Goal: Task Accomplishment & Management: Manage account settings

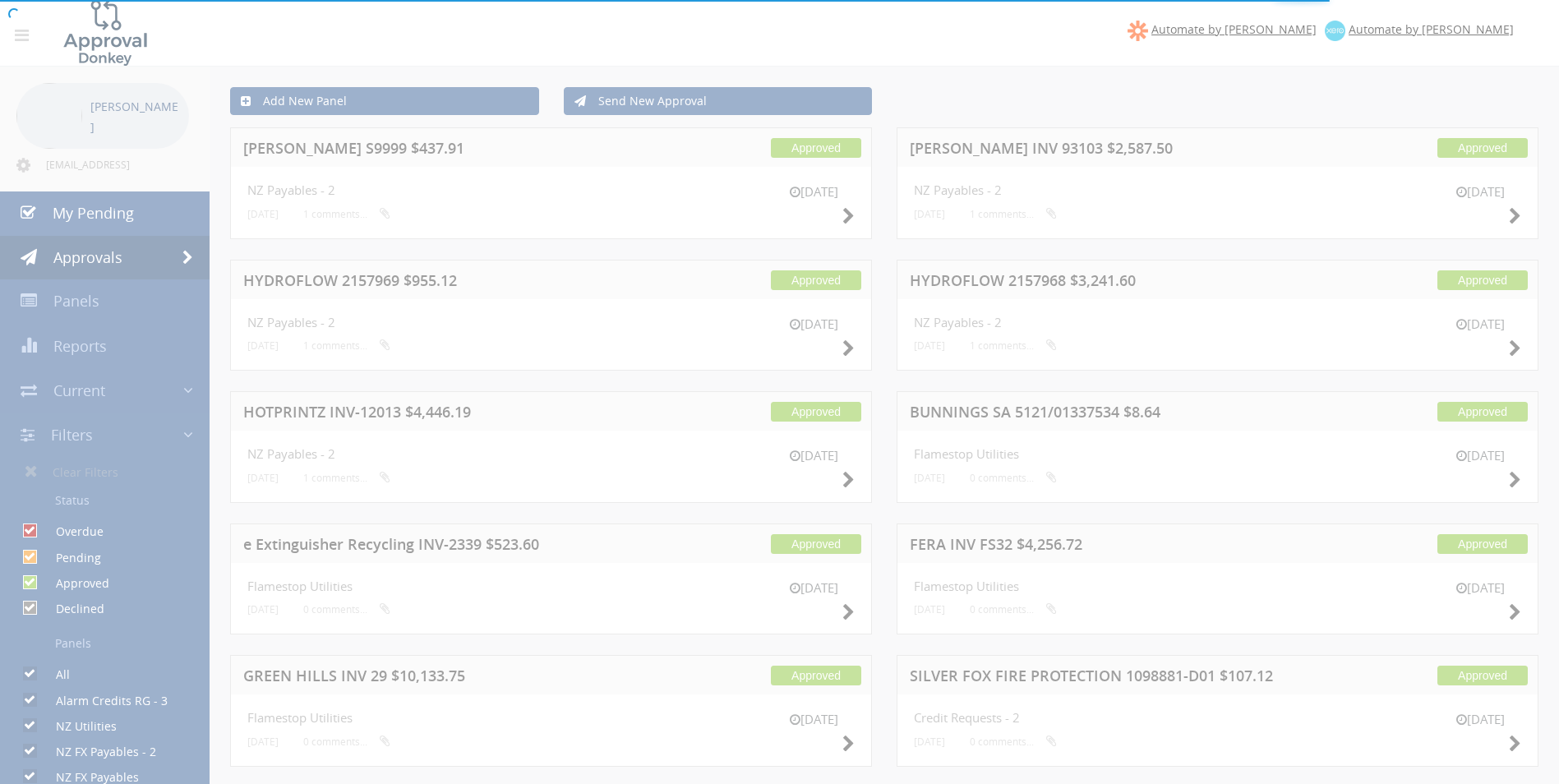
click at [100, 205] on div at bounding box center [779, 392] width 1559 height 784
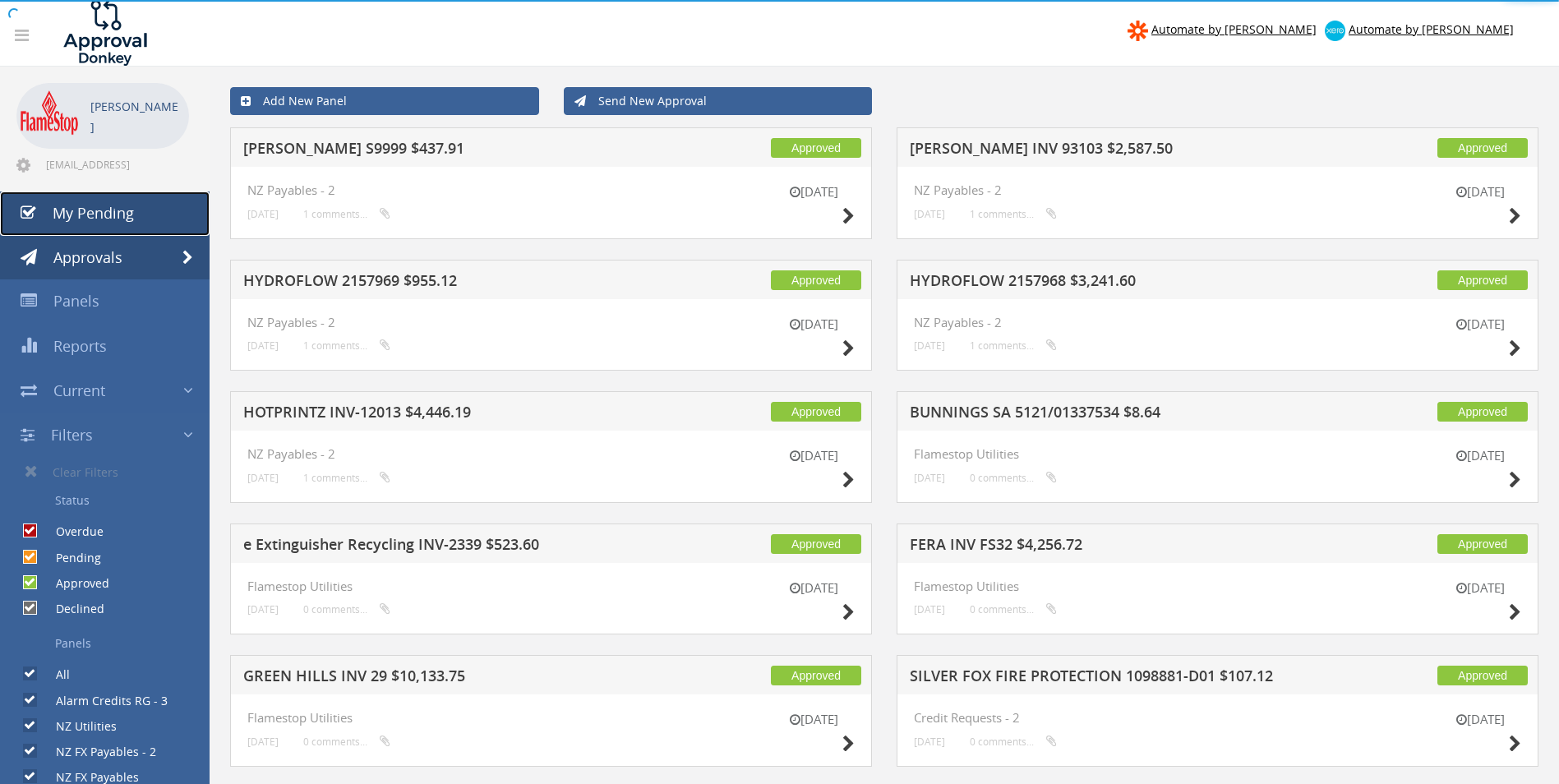
click at [111, 216] on span "My Pending" at bounding box center [93, 213] width 81 height 20
